Goal: Task Accomplishment & Management: Use online tool/utility

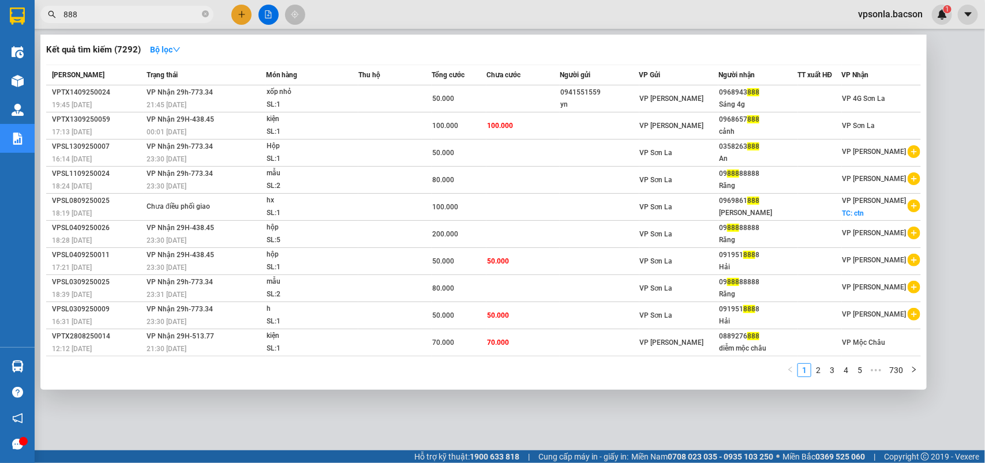
click at [108, 19] on input "888" at bounding box center [131, 14] width 136 height 13
paste input "VPTX1509250054"
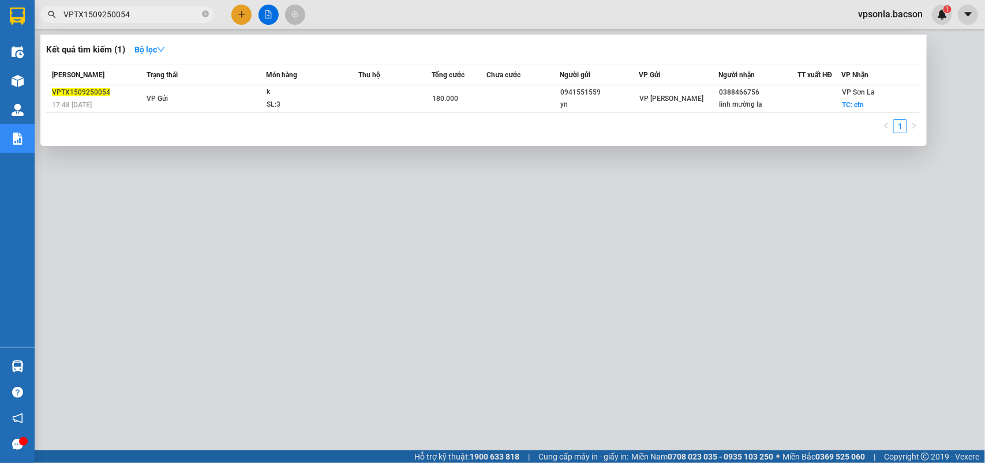
type input "VPTX1509250054"
click at [753, 311] on div at bounding box center [492, 231] width 985 height 463
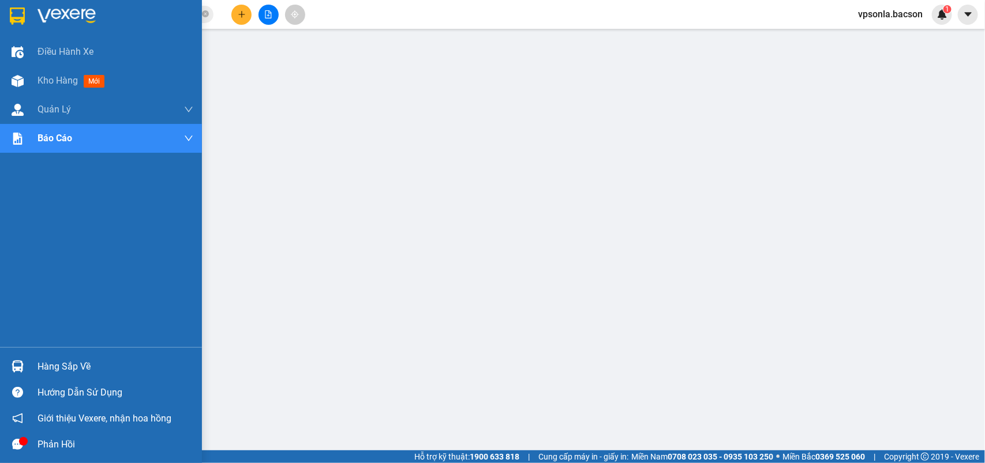
click at [20, 2] on div at bounding box center [101, 18] width 202 height 37
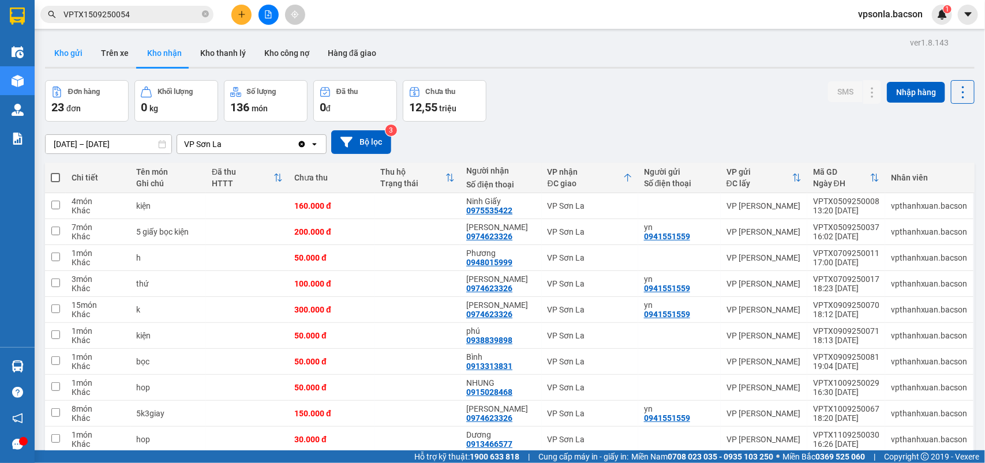
click at [72, 57] on button "Kho gửi" at bounding box center [68, 53] width 47 height 28
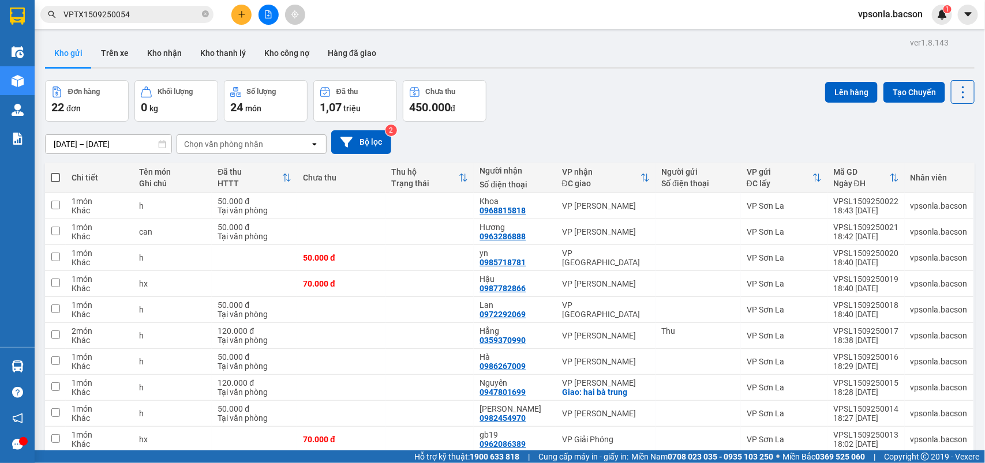
click at [251, 142] on div "Chọn văn phòng nhận" at bounding box center [223, 144] width 79 height 12
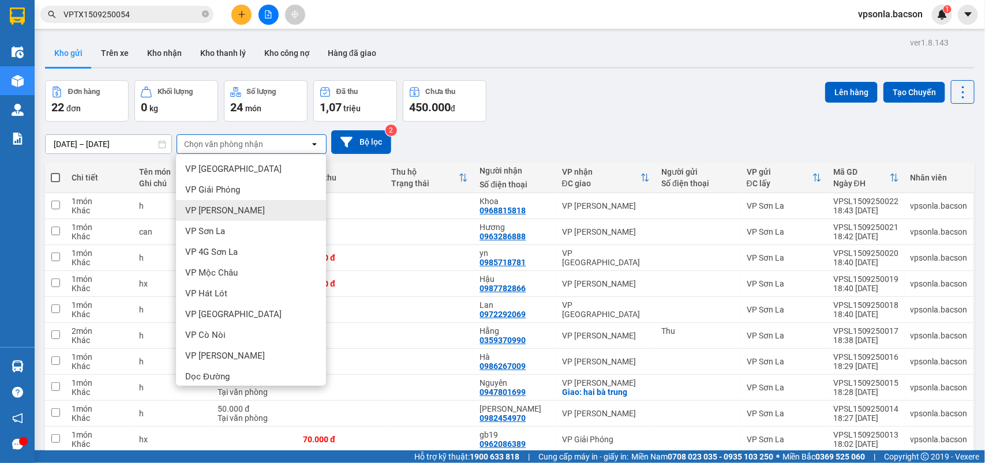
click at [231, 212] on span "VP [PERSON_NAME]" at bounding box center [225, 211] width 80 height 12
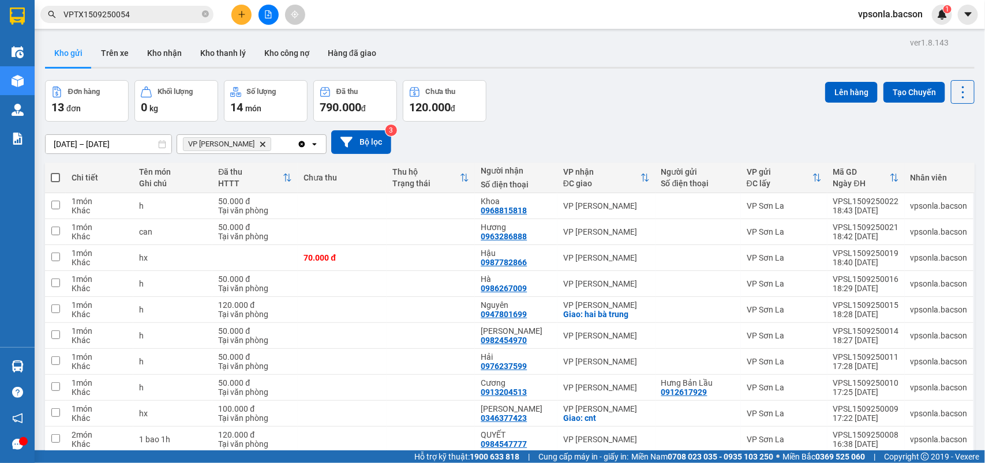
click at [58, 169] on th at bounding box center [55, 178] width 21 height 31
click at [51, 176] on span at bounding box center [55, 177] width 9 height 9
click at [55, 172] on input "checkbox" at bounding box center [55, 172] width 0 height 0
checkbox input "true"
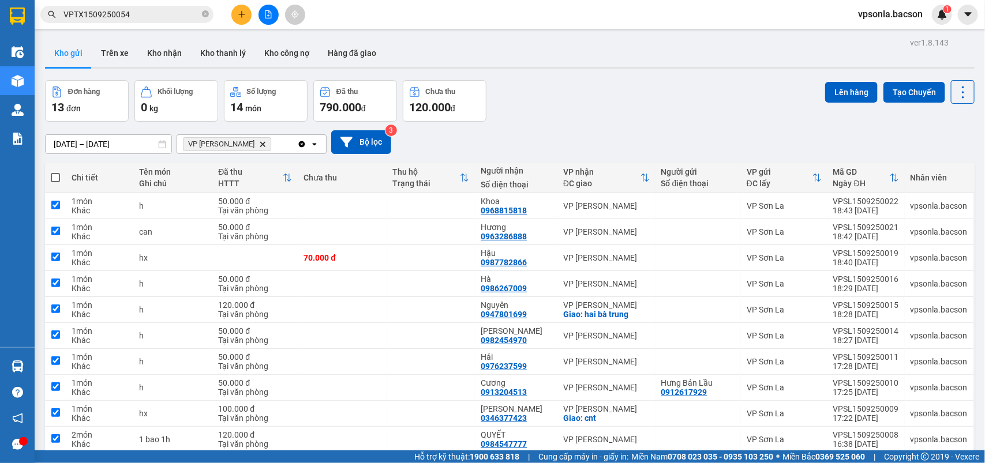
checkbox input "true"
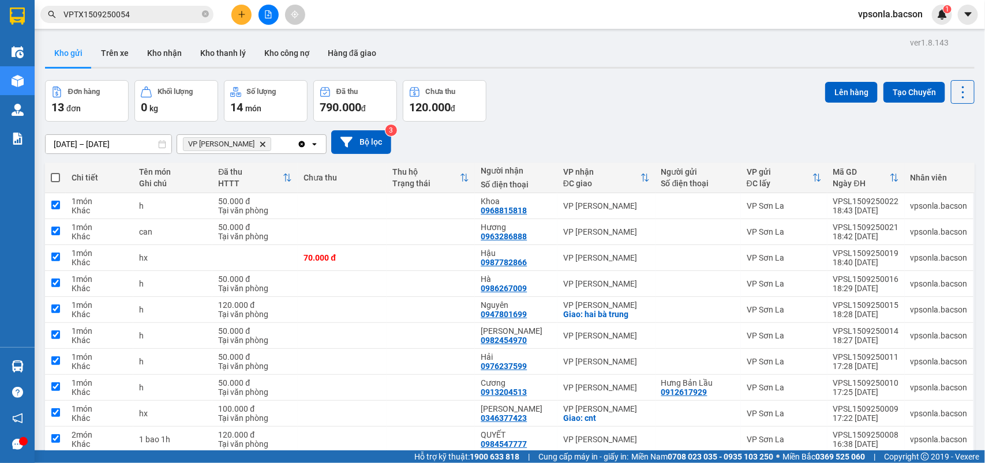
checkbox input "true"
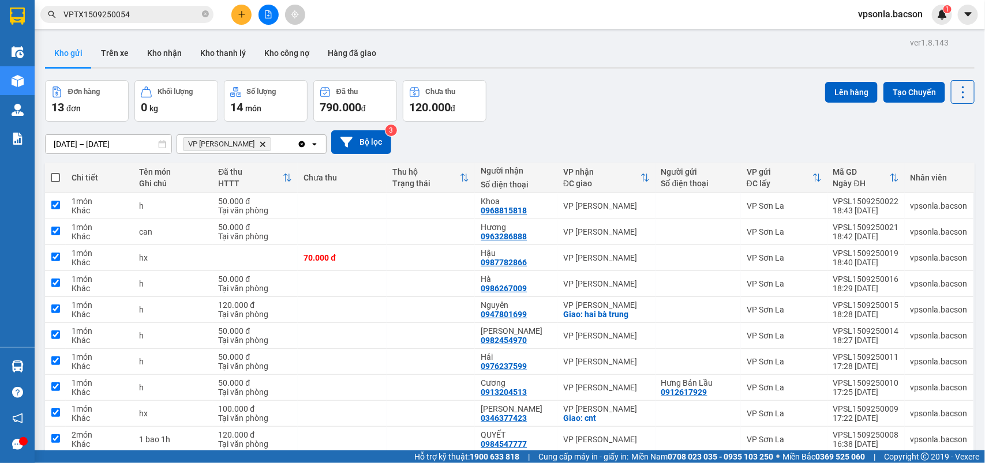
checkbox input "true"
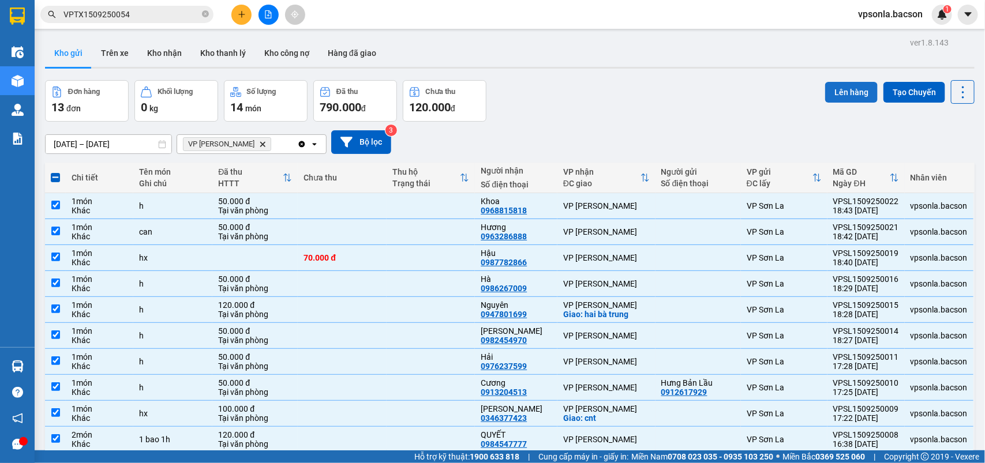
click at [832, 96] on button "Lên hàng" at bounding box center [851, 92] width 52 height 21
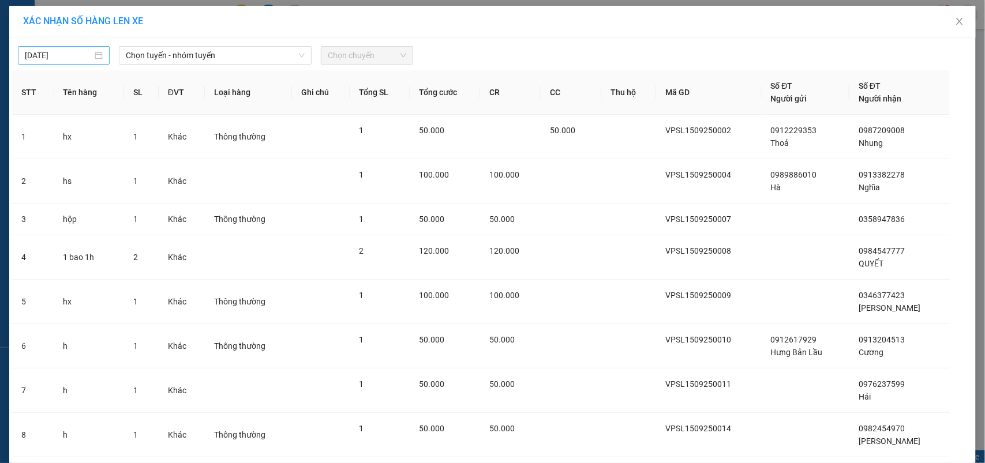
click at [61, 46] on div "[DATE]" at bounding box center [64, 55] width 92 height 18
type input "[DATE]"
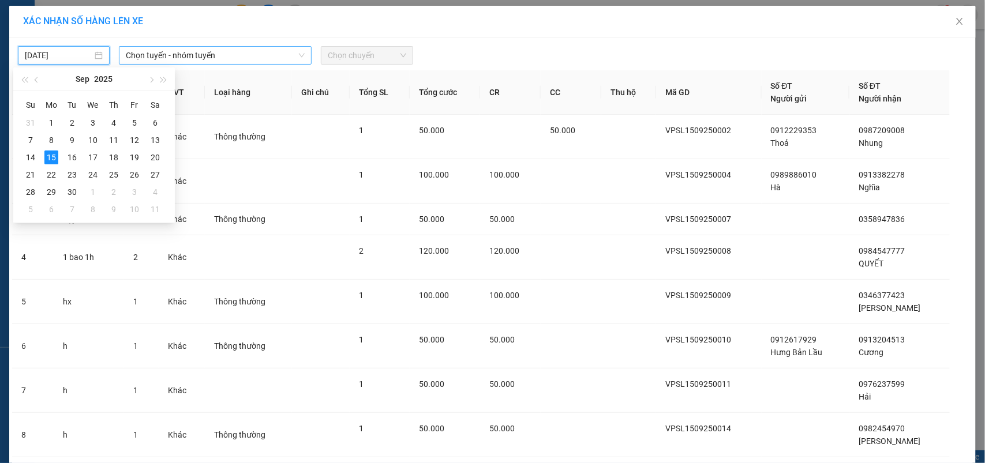
click at [136, 55] on span "Chọn tuyến - nhóm tuyến" at bounding box center [215, 55] width 179 height 17
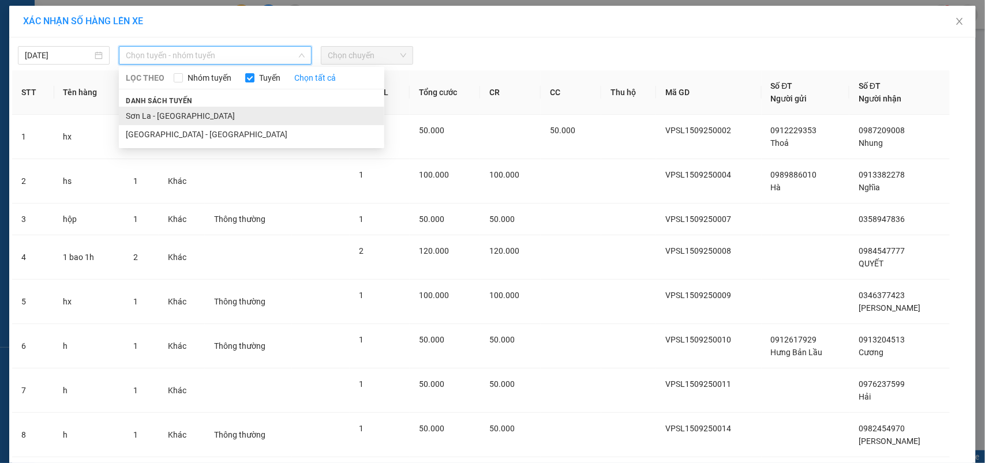
click at [147, 114] on li "Sơn La - [GEOGRAPHIC_DATA]" at bounding box center [251, 116] width 265 height 18
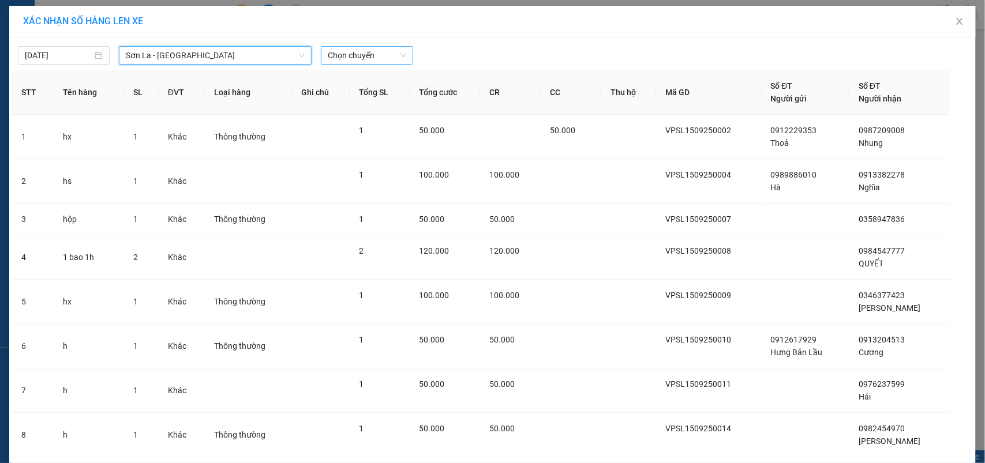
click at [347, 56] on span "Chọn chuyến" at bounding box center [367, 55] width 78 height 17
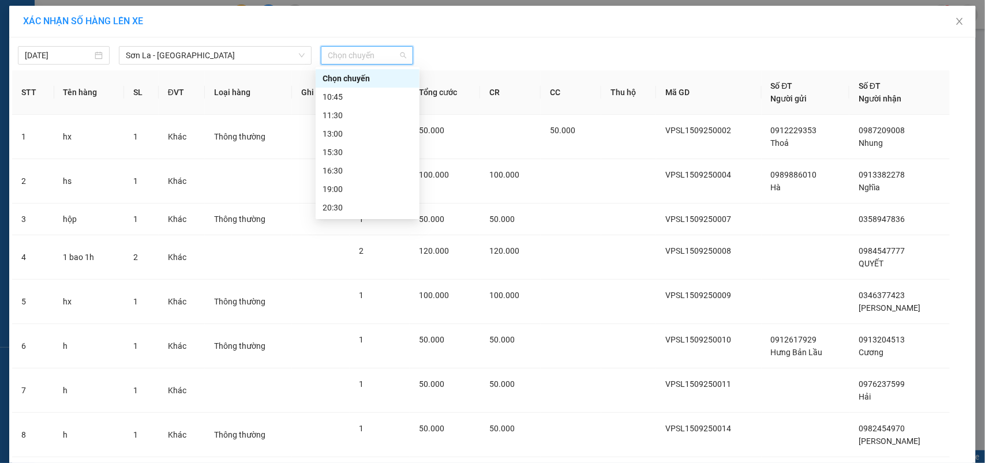
scroll to position [55, 0]
click at [327, 209] on div "22:30" at bounding box center [367, 207] width 90 height 13
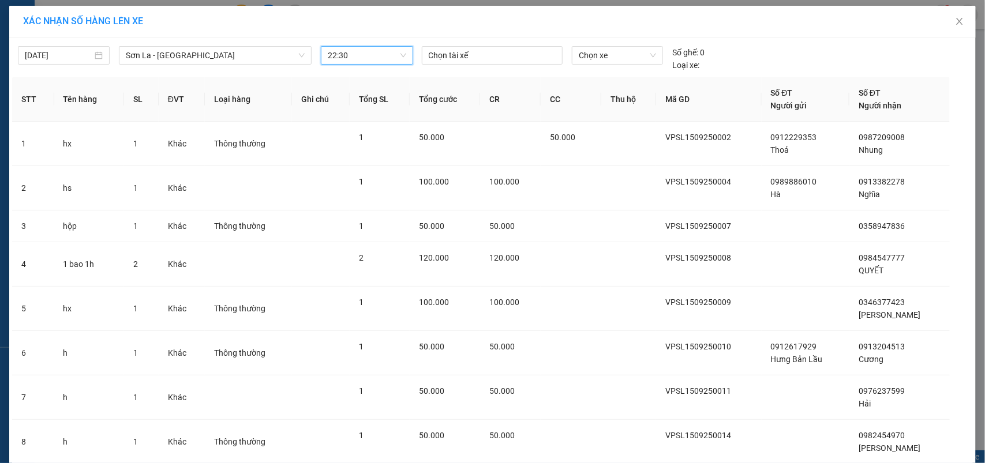
click at [644, 69] on div "Chọn xe" at bounding box center [617, 58] width 100 height 25
click at [640, 54] on span "Chọn xe" at bounding box center [617, 55] width 77 height 17
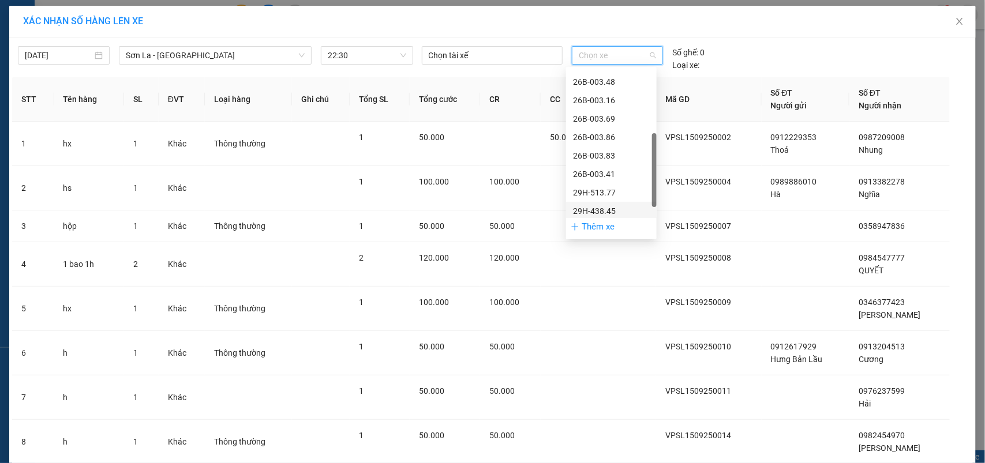
scroll to position [166, 0]
click at [599, 209] on div "29h-773.34" at bounding box center [611, 208] width 77 height 13
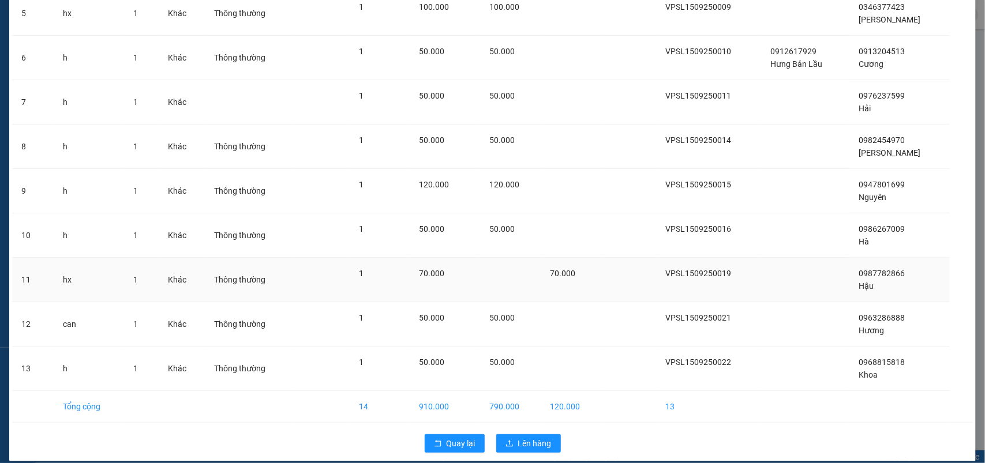
scroll to position [302, 0]
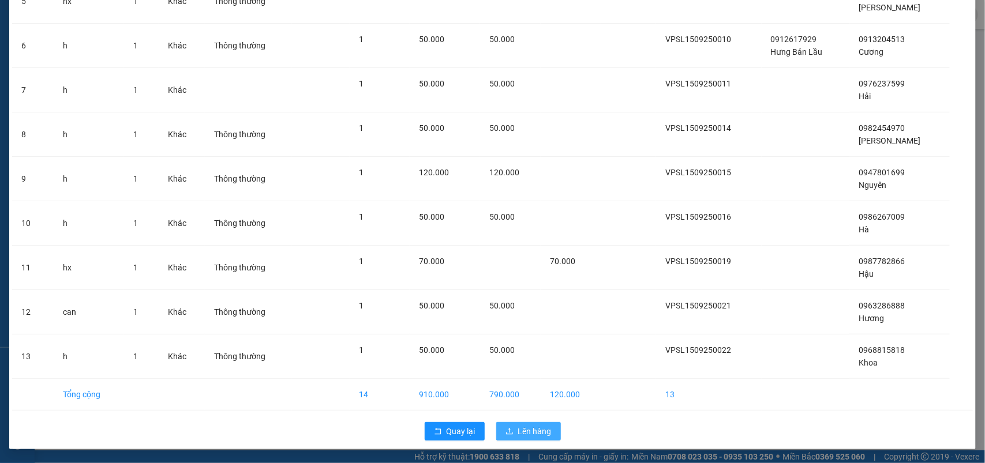
click at [535, 436] on span "Lên hàng" at bounding box center [534, 431] width 33 height 13
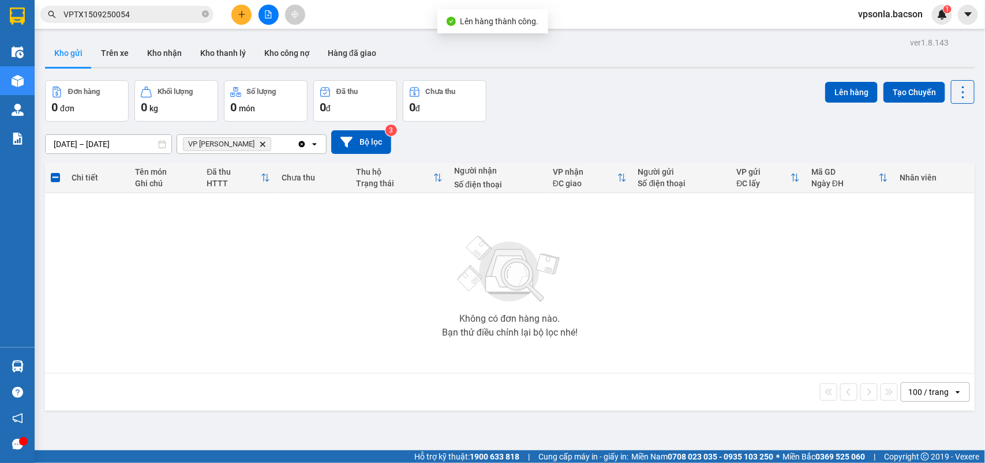
click at [245, 138] on span "VP [PERSON_NAME]" at bounding box center [227, 144] width 88 height 14
click at [247, 139] on span "VP [PERSON_NAME]" at bounding box center [227, 144] width 88 height 14
click at [259, 141] on icon "Delete" at bounding box center [262, 144] width 7 height 7
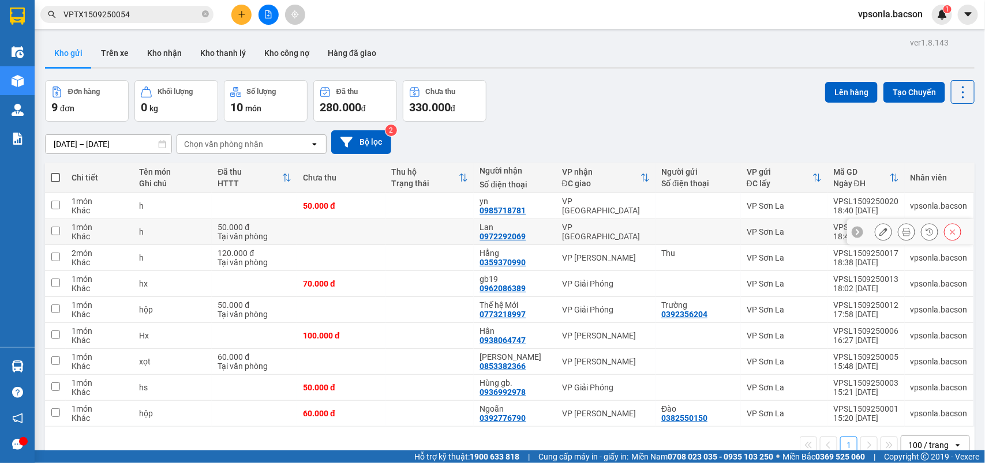
click at [622, 235] on div "VP [GEOGRAPHIC_DATA]" at bounding box center [606, 232] width 88 height 18
checkbox input "true"
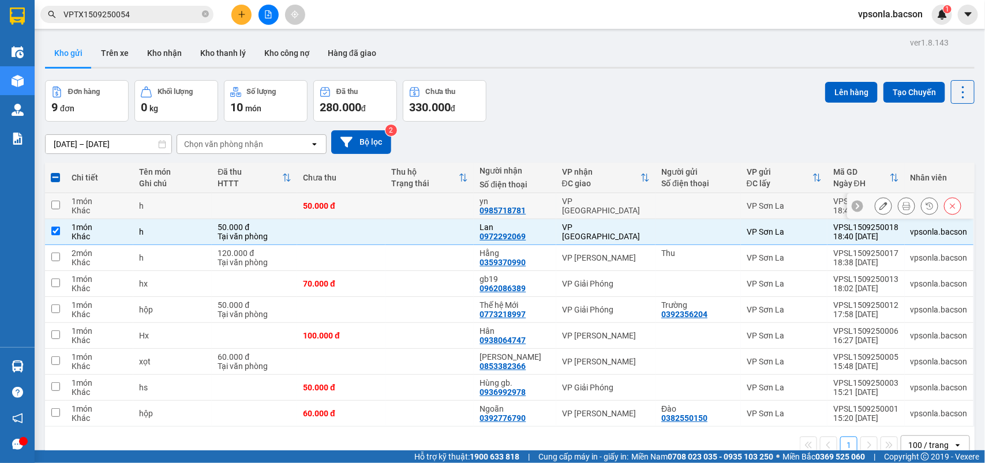
click at [618, 213] on td "VP [GEOGRAPHIC_DATA]" at bounding box center [605, 206] width 99 height 26
checkbox input "true"
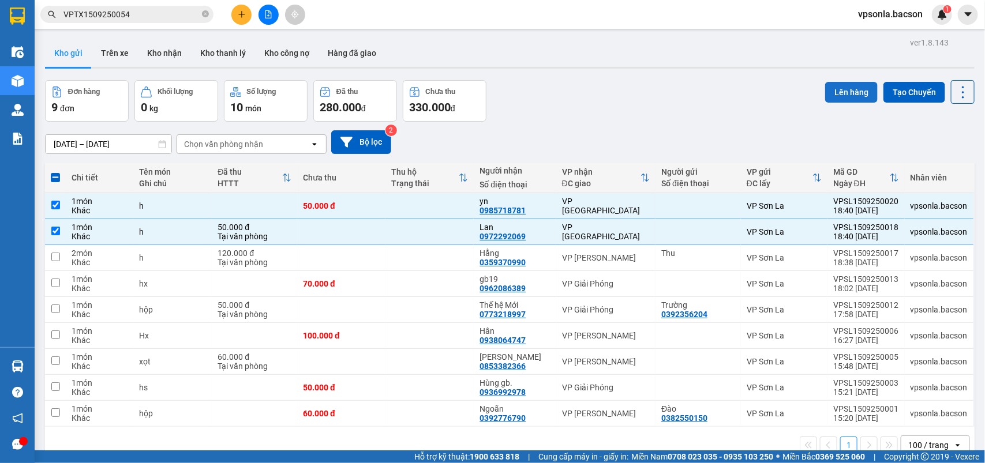
click at [833, 100] on button "Lên hàng" at bounding box center [851, 92] width 52 height 21
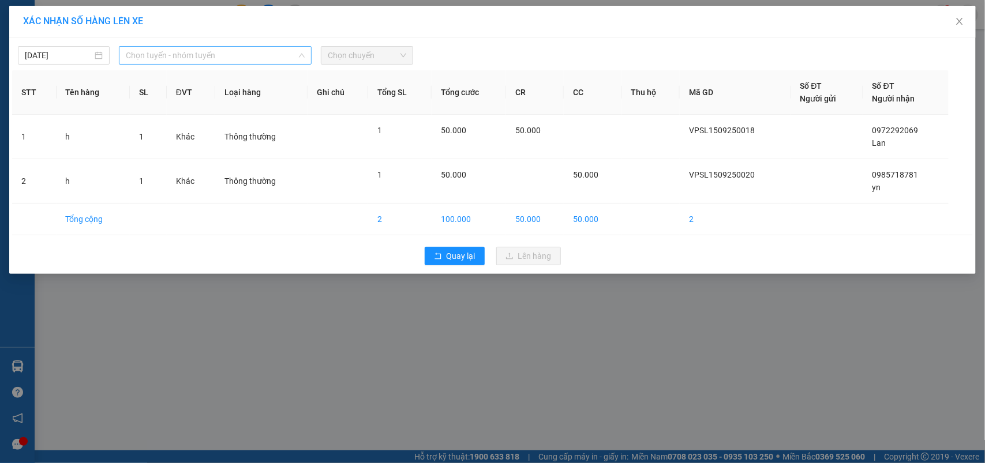
click at [146, 53] on span "Chọn tuyến - nhóm tuyến" at bounding box center [215, 55] width 179 height 17
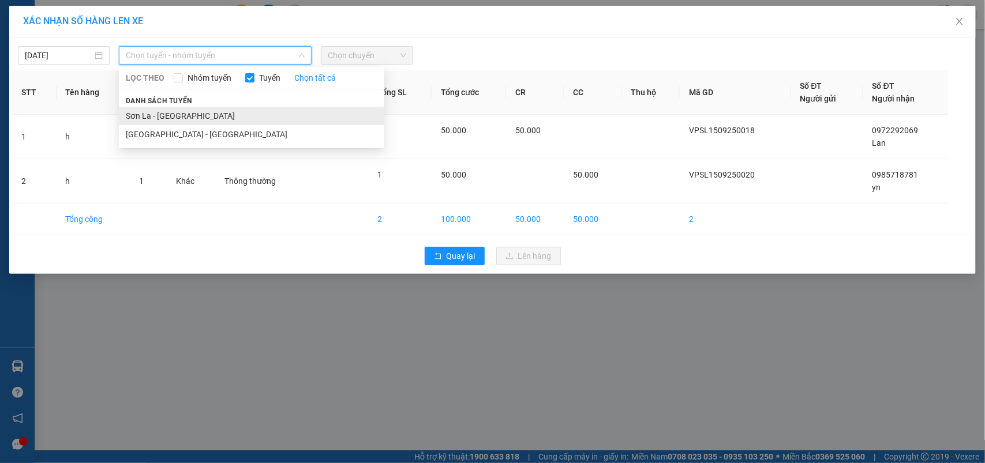
click at [139, 111] on li "Sơn La - [GEOGRAPHIC_DATA]" at bounding box center [251, 116] width 265 height 18
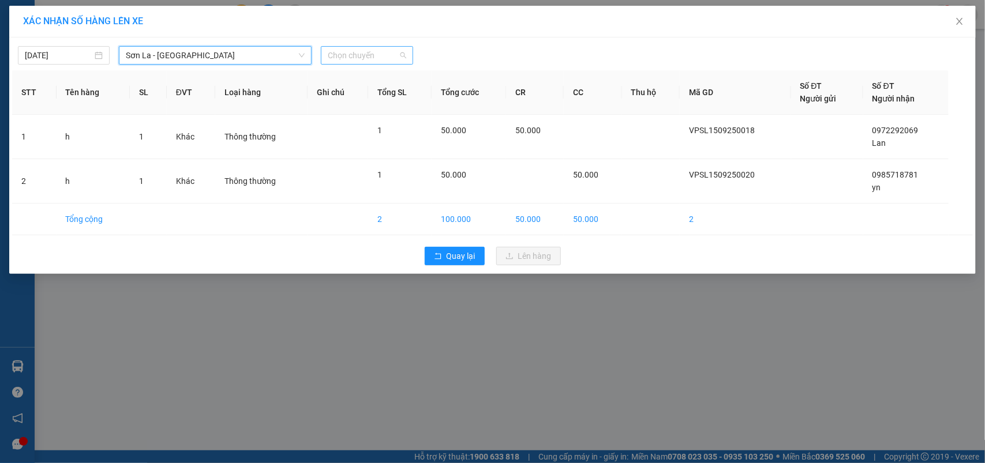
click at [404, 56] on span "Chọn chuyến" at bounding box center [367, 55] width 78 height 17
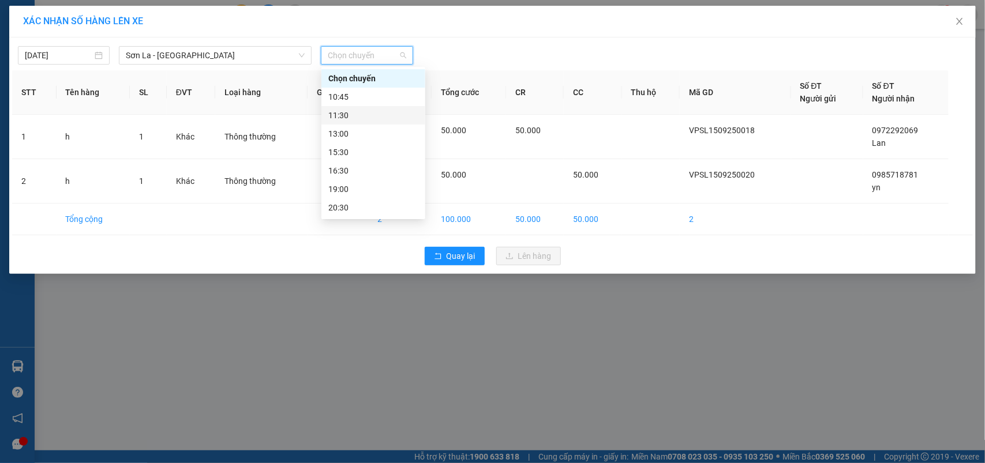
drag, startPoint x: 339, startPoint y: 112, endPoint x: 387, endPoint y: 106, distance: 48.4
click at [341, 112] on div "11:30" at bounding box center [373, 115] width 90 height 13
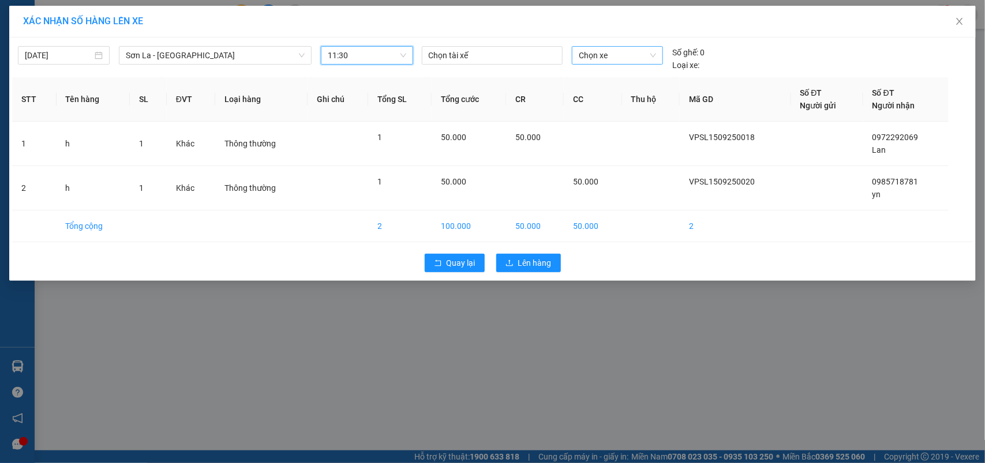
click at [636, 57] on span "Chọn xe" at bounding box center [617, 55] width 77 height 17
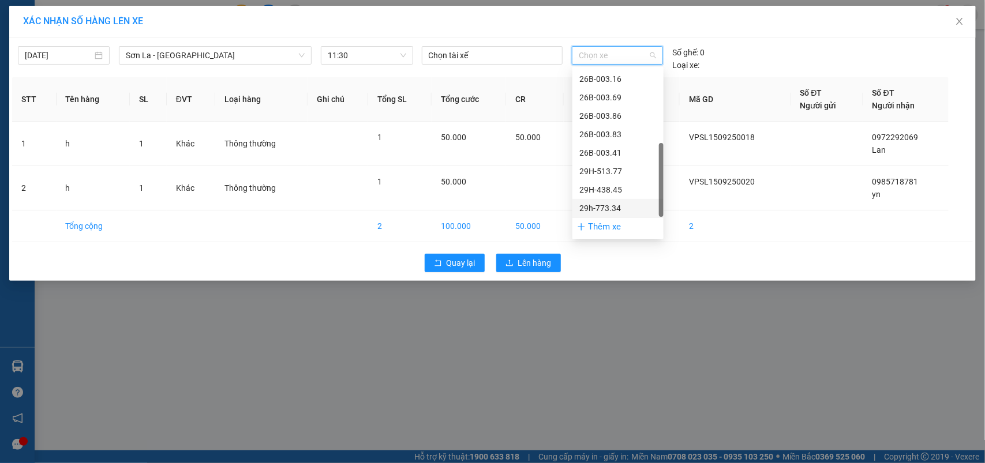
click at [606, 204] on div "29h-773.34" at bounding box center [617, 208] width 77 height 13
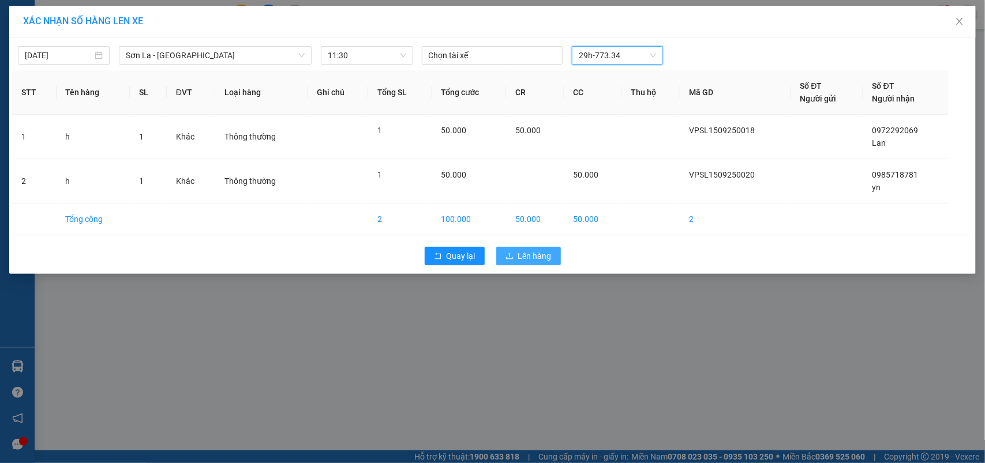
click at [509, 265] on button "Lên hàng" at bounding box center [528, 256] width 65 height 18
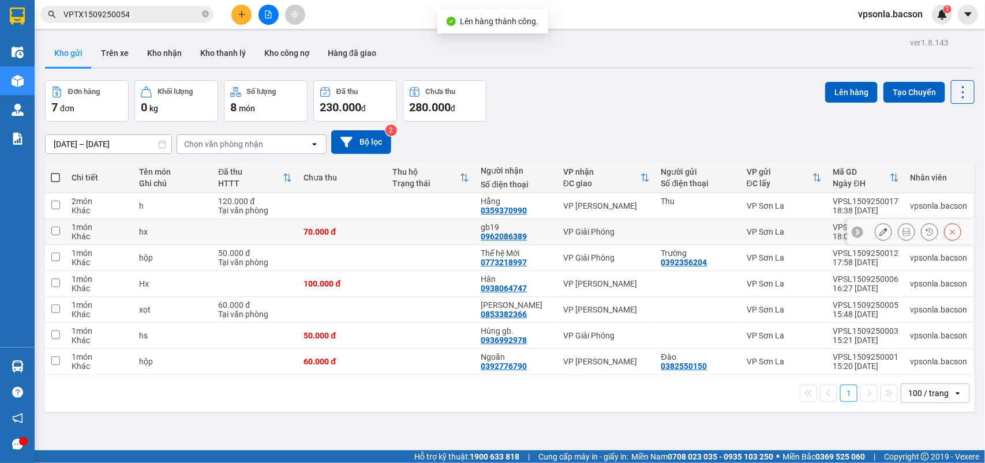
drag, startPoint x: 636, startPoint y: 234, endPoint x: 615, endPoint y: 253, distance: 28.2
click at [635, 235] on div "VP Giải Phóng" at bounding box center [606, 231] width 87 height 9
checkbox input "true"
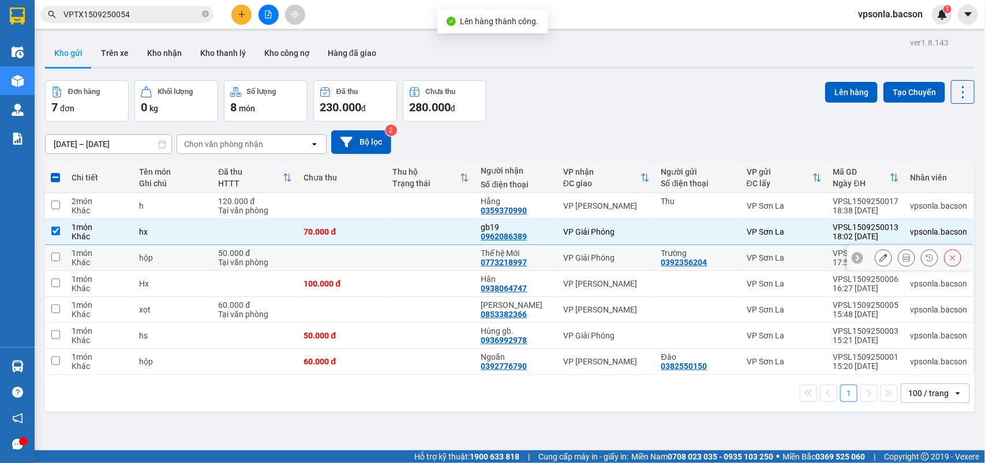
drag, startPoint x: 615, startPoint y: 255, endPoint x: 597, endPoint y: 300, distance: 49.2
click at [615, 256] on div "VP Giải Phóng" at bounding box center [606, 257] width 87 height 9
checkbox input "true"
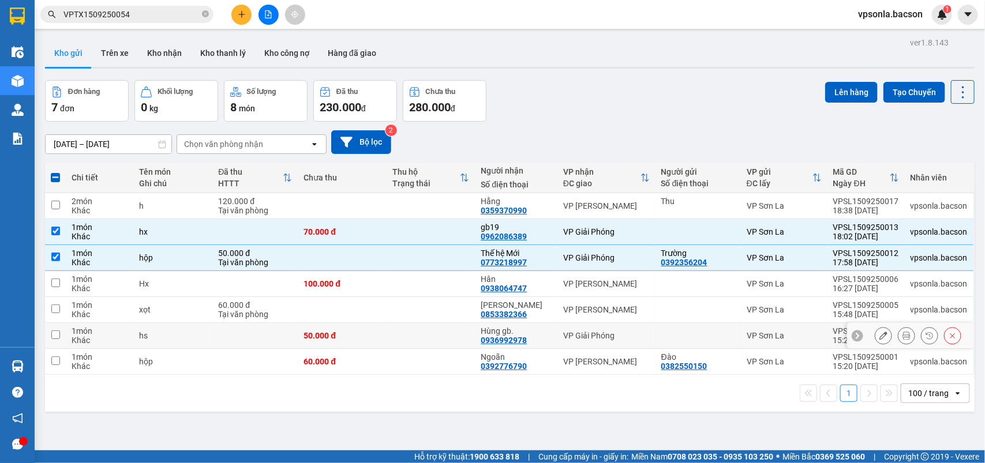
drag, startPoint x: 589, startPoint y: 329, endPoint x: 586, endPoint y: 350, distance: 21.0
click at [589, 330] on td "VP Giải Phóng" at bounding box center [606, 336] width 98 height 26
checkbox input "true"
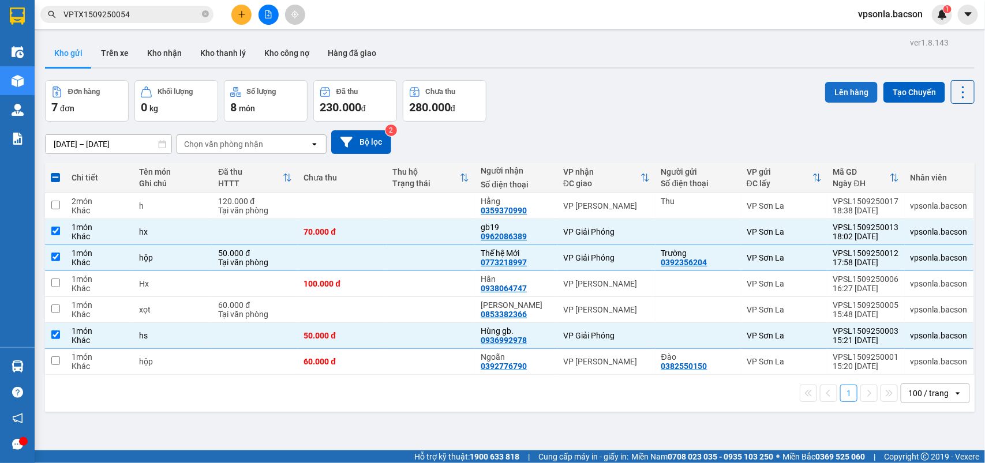
click at [837, 90] on button "Lên hàng" at bounding box center [851, 92] width 52 height 21
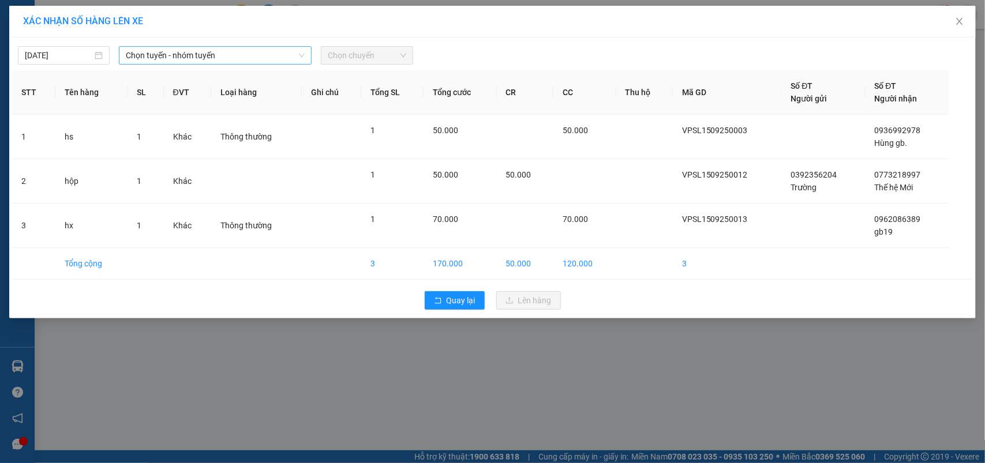
click at [160, 53] on span "Chọn tuyến - nhóm tuyến" at bounding box center [215, 55] width 179 height 17
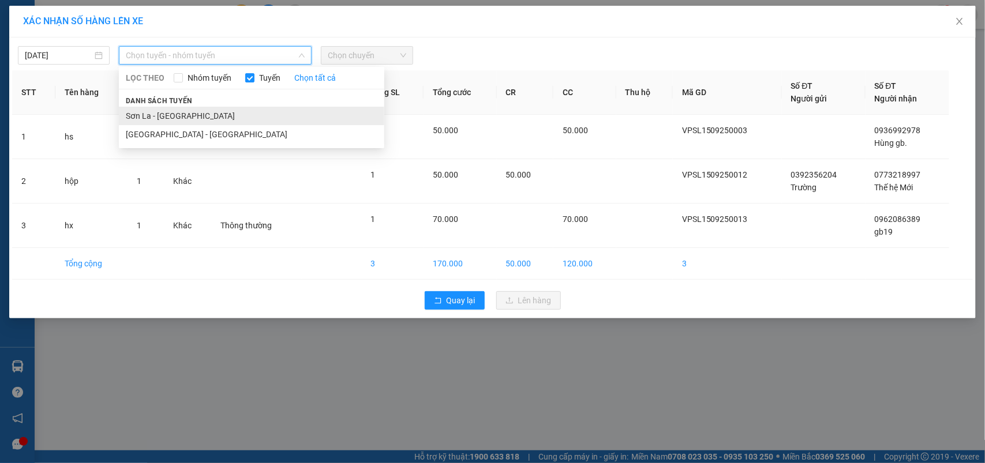
click at [149, 107] on li "Sơn La - [GEOGRAPHIC_DATA]" at bounding box center [251, 116] width 265 height 18
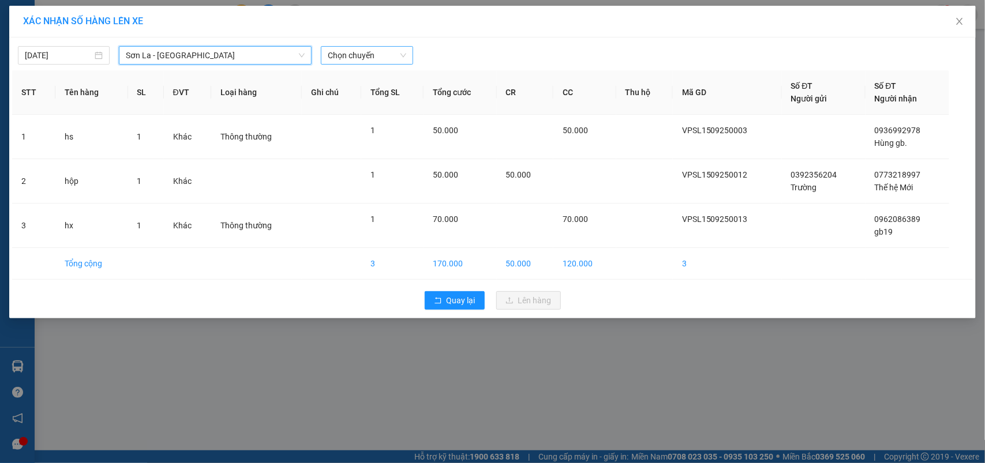
click at [343, 46] on div "Chọn chuyến" at bounding box center [367, 55] width 92 height 18
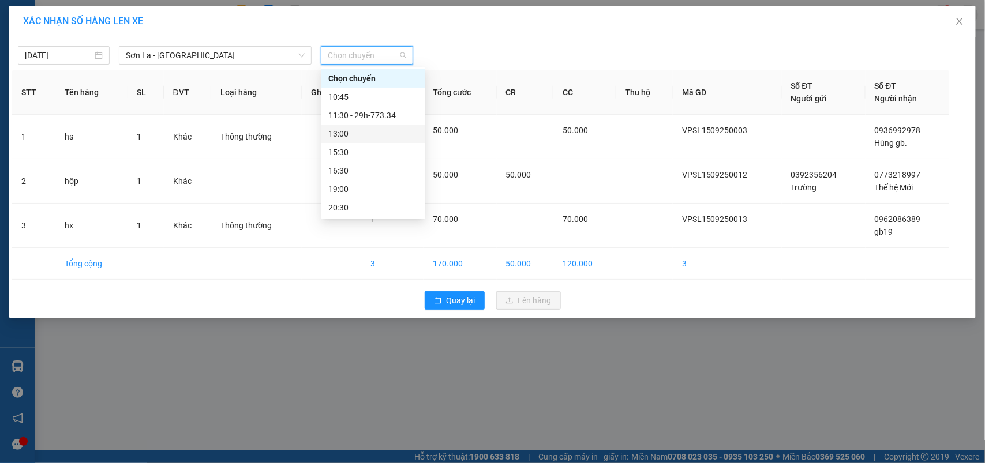
click at [352, 133] on div "13:00" at bounding box center [373, 133] width 90 height 13
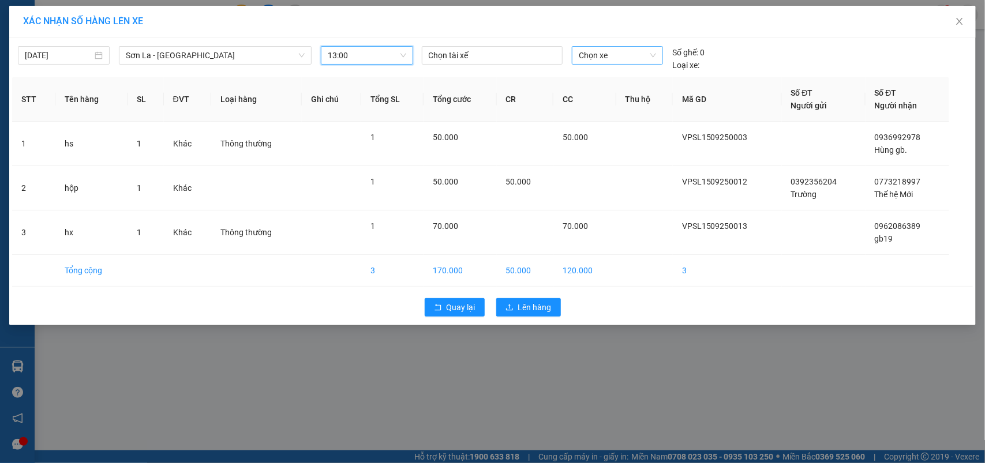
click at [606, 59] on span "Chọn xe" at bounding box center [617, 55] width 77 height 17
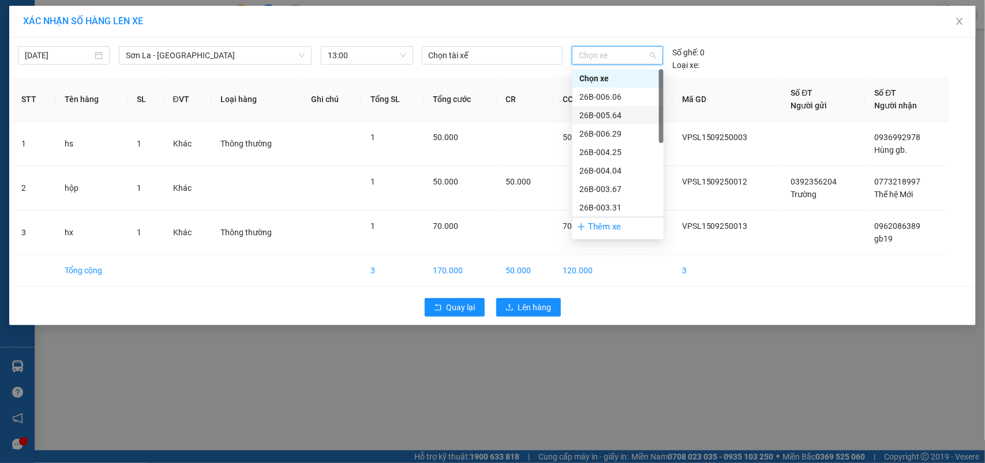
scroll to position [166, 0]
click at [602, 205] on div "29h-773.34" at bounding box center [617, 208] width 77 height 13
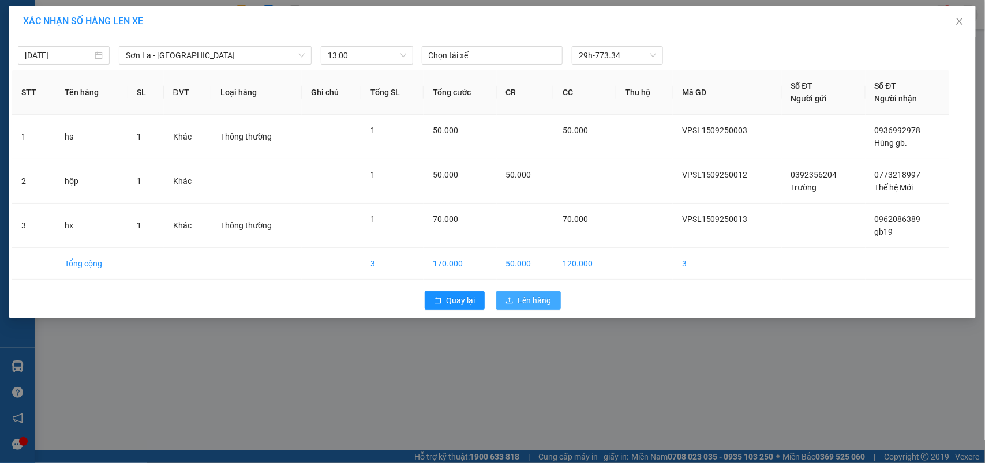
click at [536, 304] on span "Lên hàng" at bounding box center [534, 300] width 33 height 13
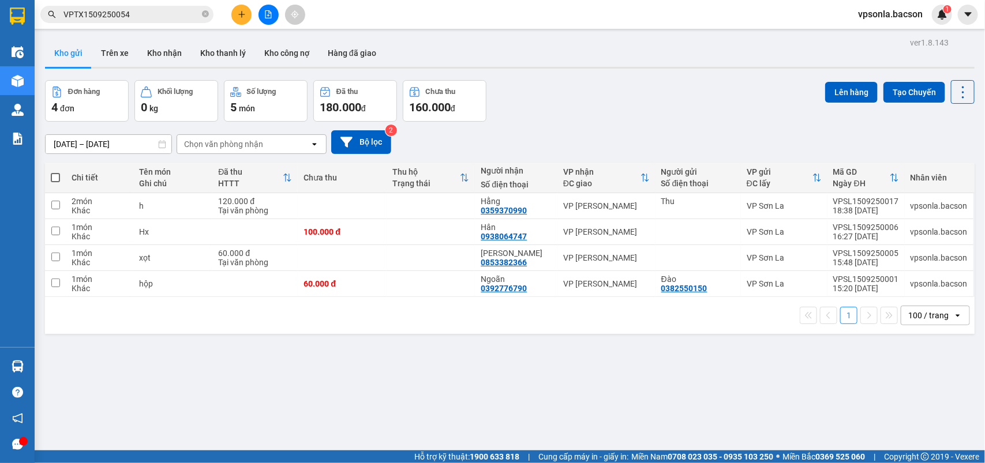
click at [51, 173] on span at bounding box center [55, 177] width 9 height 9
click at [55, 172] on input "checkbox" at bounding box center [55, 172] width 0 height 0
checkbox input "true"
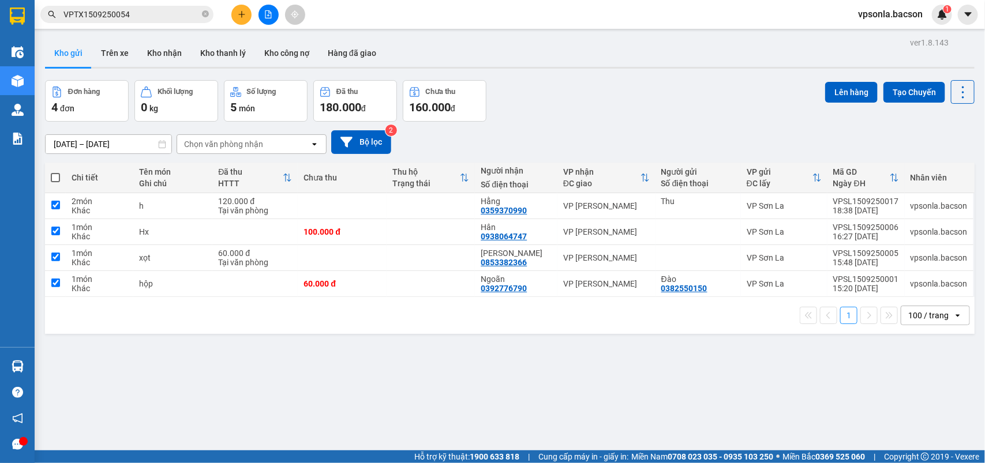
checkbox input "true"
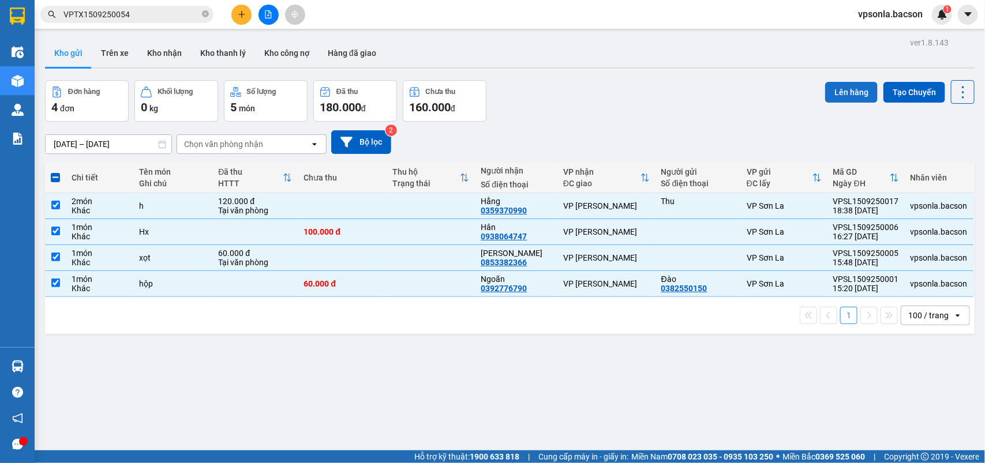
click at [825, 95] on button "Lên hàng" at bounding box center [851, 92] width 52 height 21
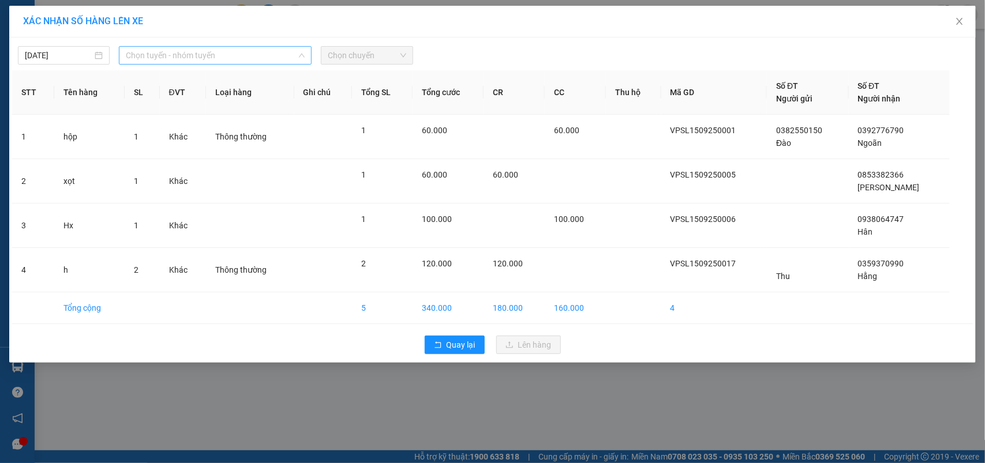
click at [189, 52] on span "Chọn tuyến - nhóm tuyến" at bounding box center [215, 55] width 179 height 17
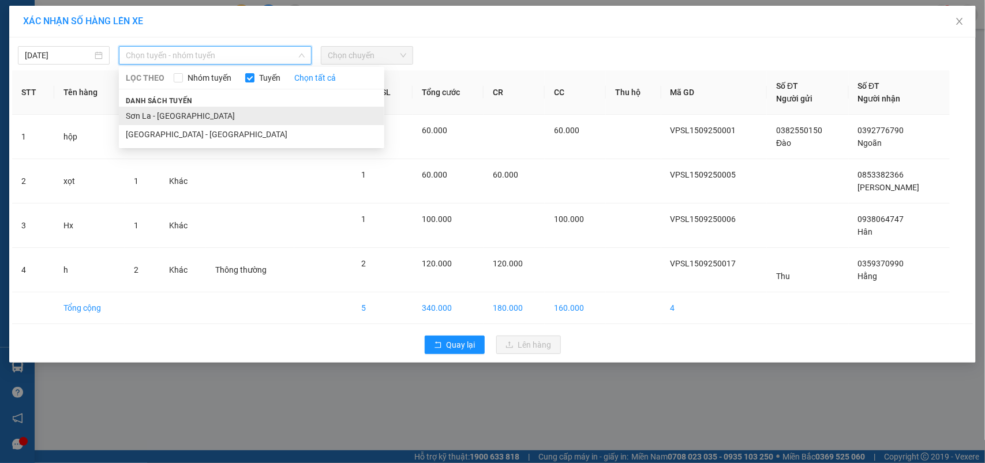
click at [157, 114] on li "Sơn La - [GEOGRAPHIC_DATA]" at bounding box center [251, 116] width 265 height 18
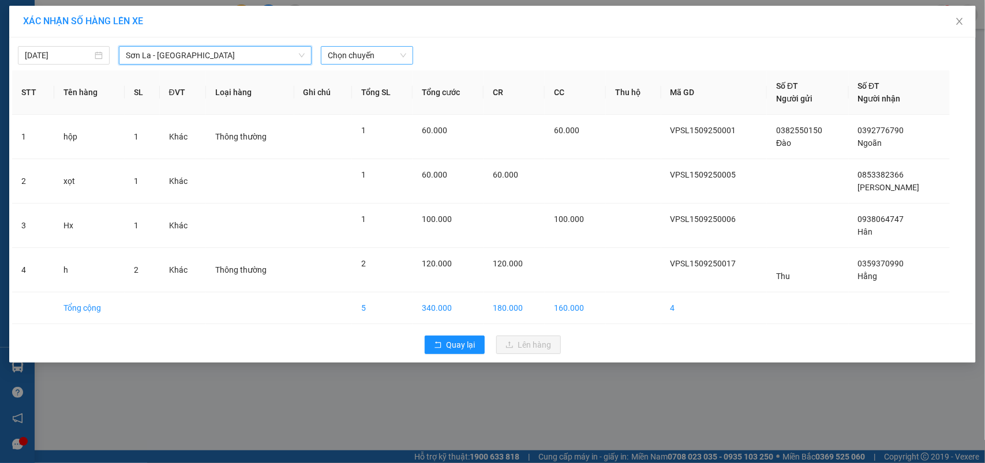
click at [363, 49] on span "Chọn chuyến" at bounding box center [367, 55] width 78 height 17
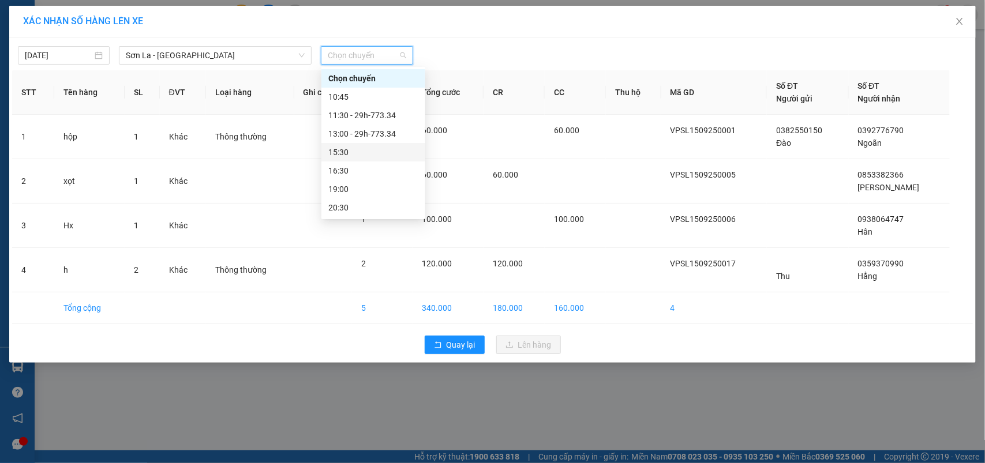
click at [353, 143] on div "15:30" at bounding box center [373, 152] width 104 height 18
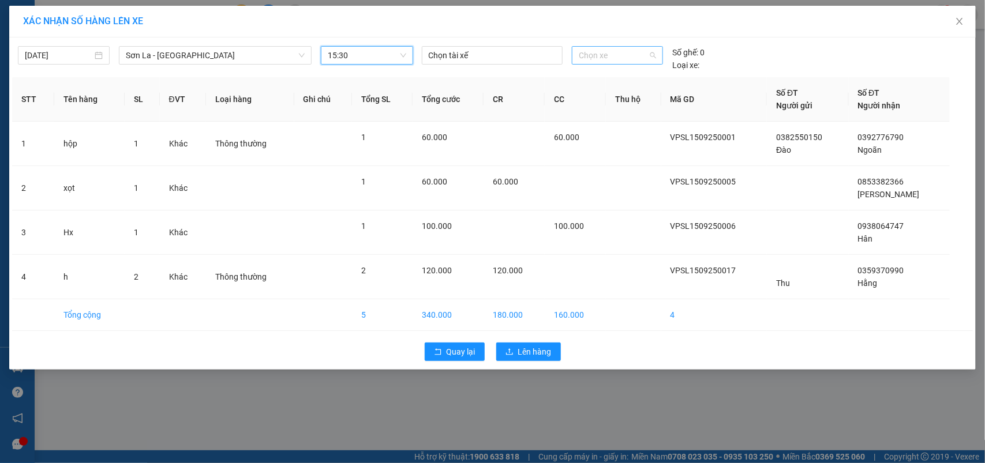
click at [615, 58] on span "Chọn xe" at bounding box center [617, 55] width 77 height 17
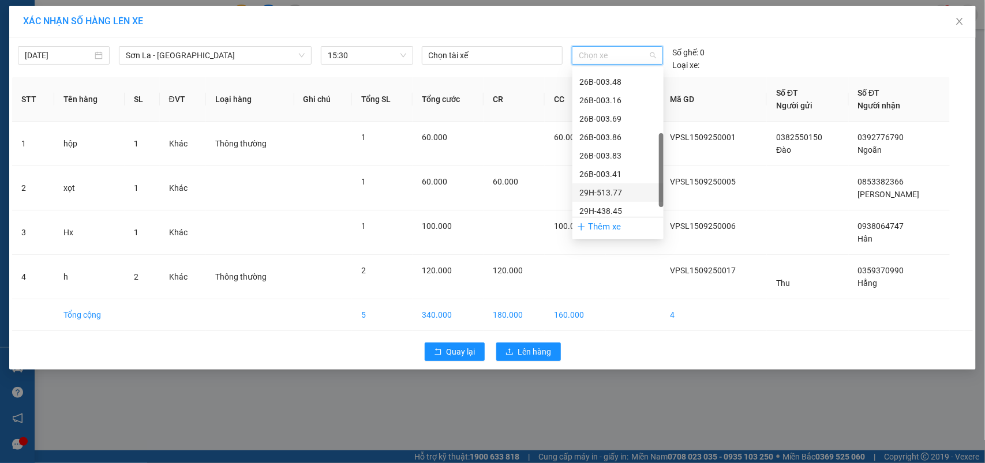
scroll to position [166, 0]
click at [601, 203] on div "29h-773.34" at bounding box center [617, 208] width 77 height 13
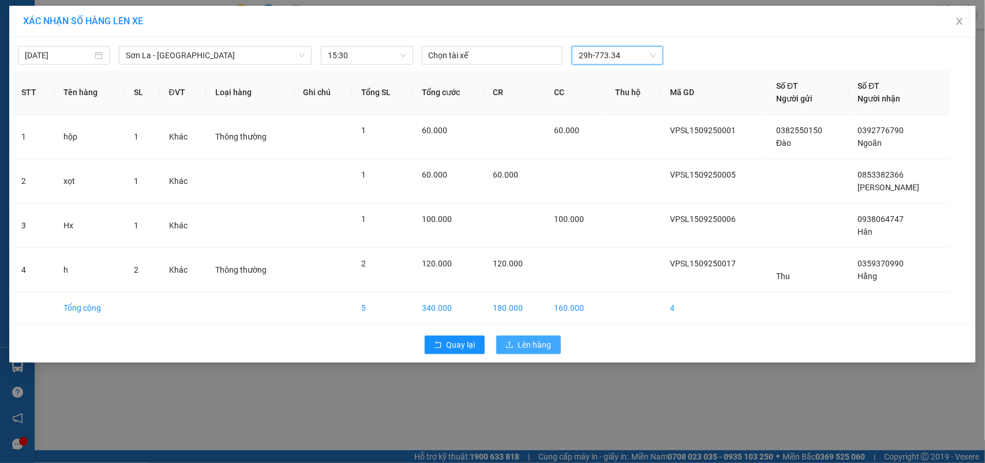
click at [549, 347] on span "Lên hàng" at bounding box center [534, 345] width 33 height 13
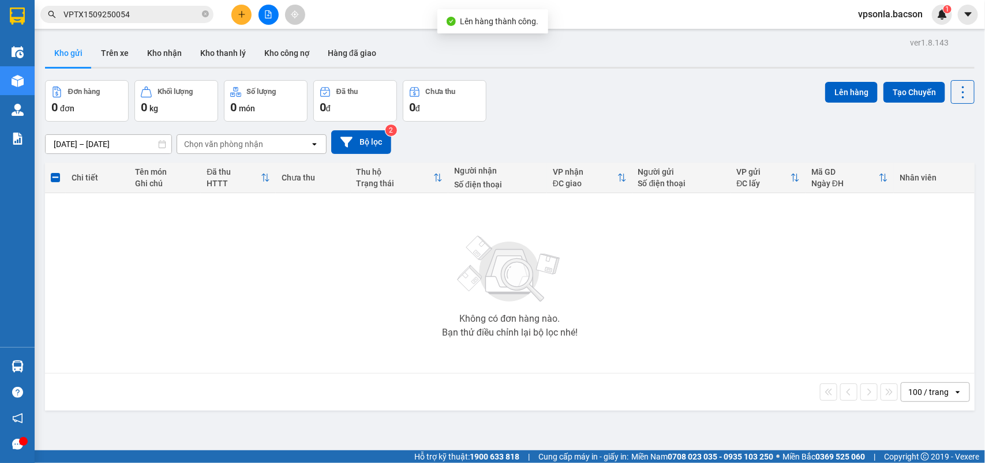
click at [643, 120] on div "Đơn hàng 0 đơn Khối lượng 0 kg Số lượng 0 món Đã thu 0 đ Chưa thu 0 đ Lên hàng …" at bounding box center [509, 101] width 929 height 42
click at [705, 130] on div "[DATE] – [DATE] Press the down arrow key to interact with the calendar and sele…" at bounding box center [509, 142] width 929 height 24
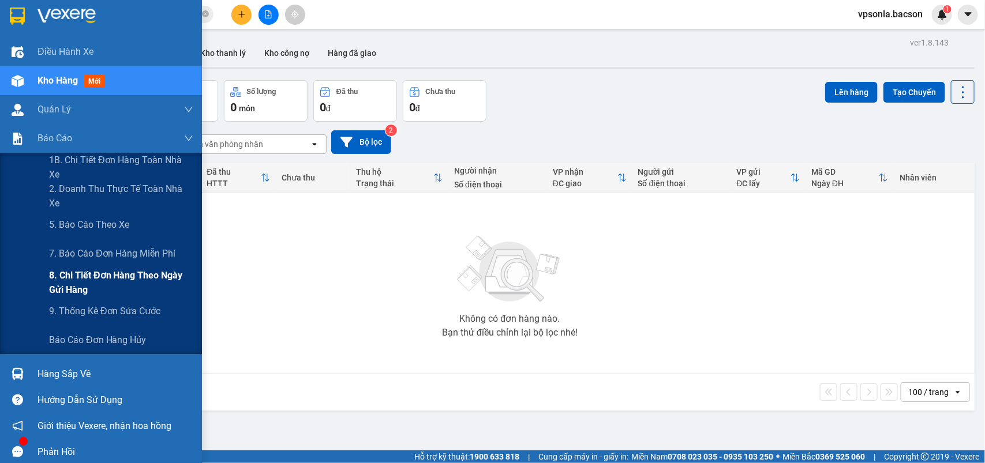
click at [84, 276] on span "8. Chi tiết đơn hàng theo ngày gửi hàng" at bounding box center [121, 282] width 144 height 29
